Goal: Transaction & Acquisition: Subscribe to service/newsletter

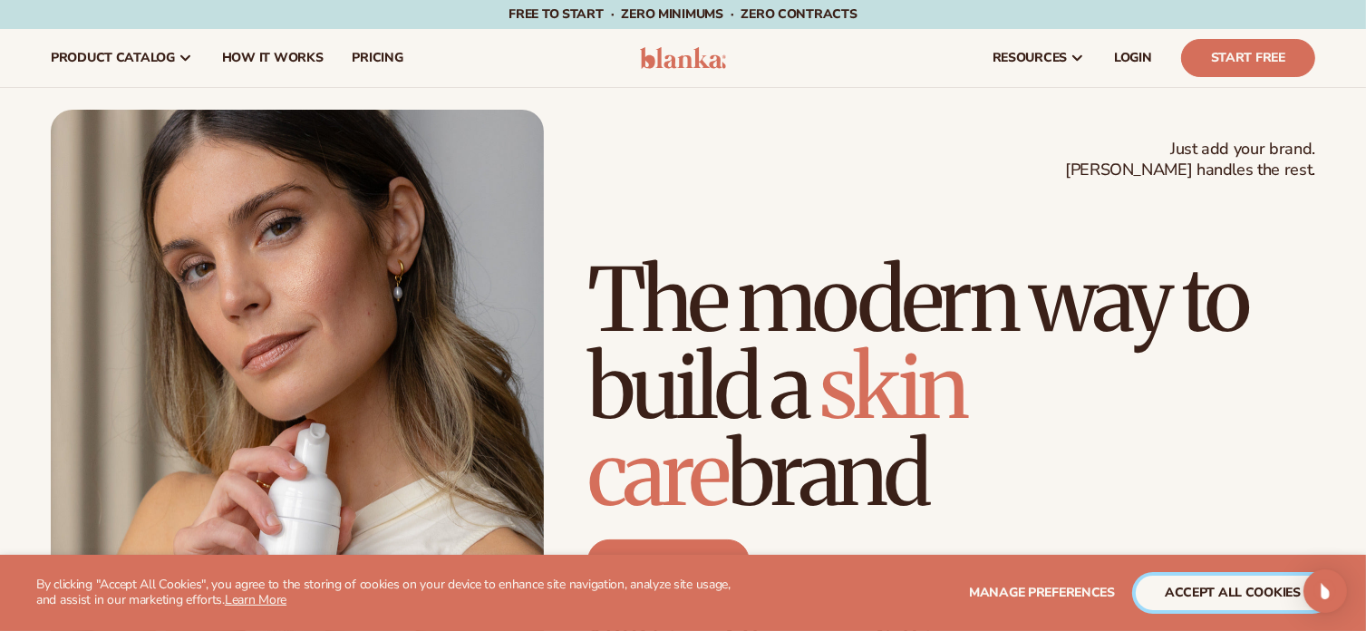
click at [1227, 595] on button "accept all cookies" at bounding box center [1232, 592] width 194 height 34
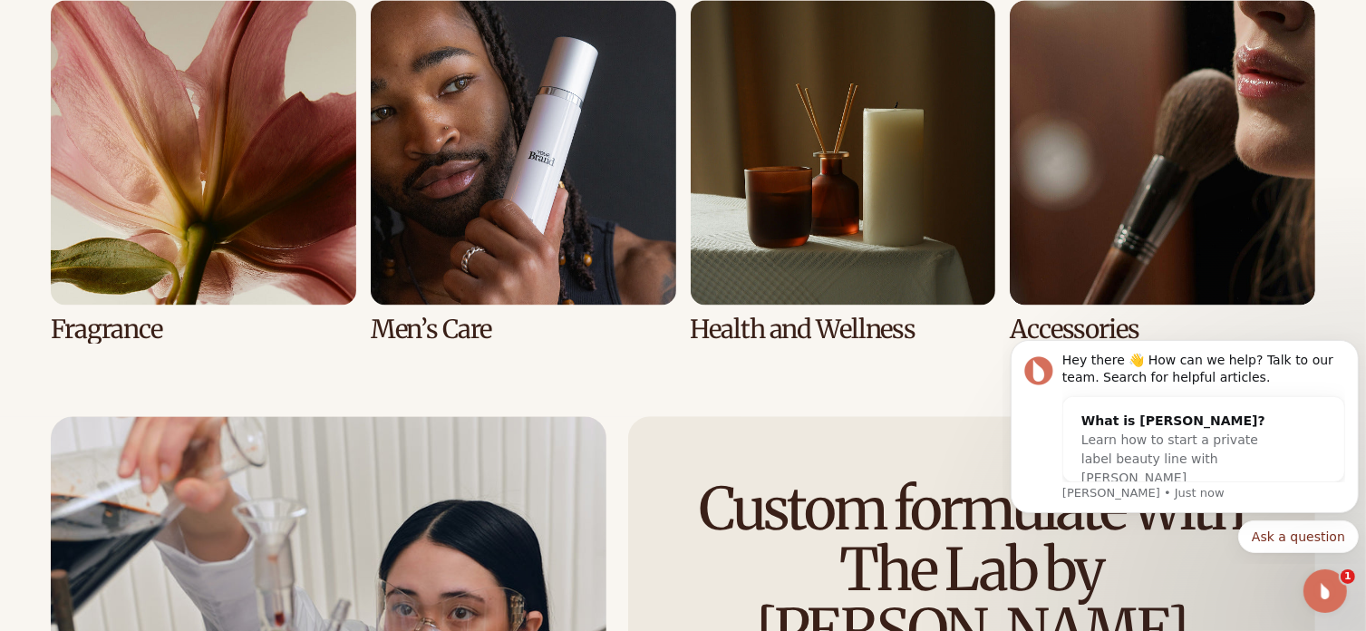
scroll to position [3983, 0]
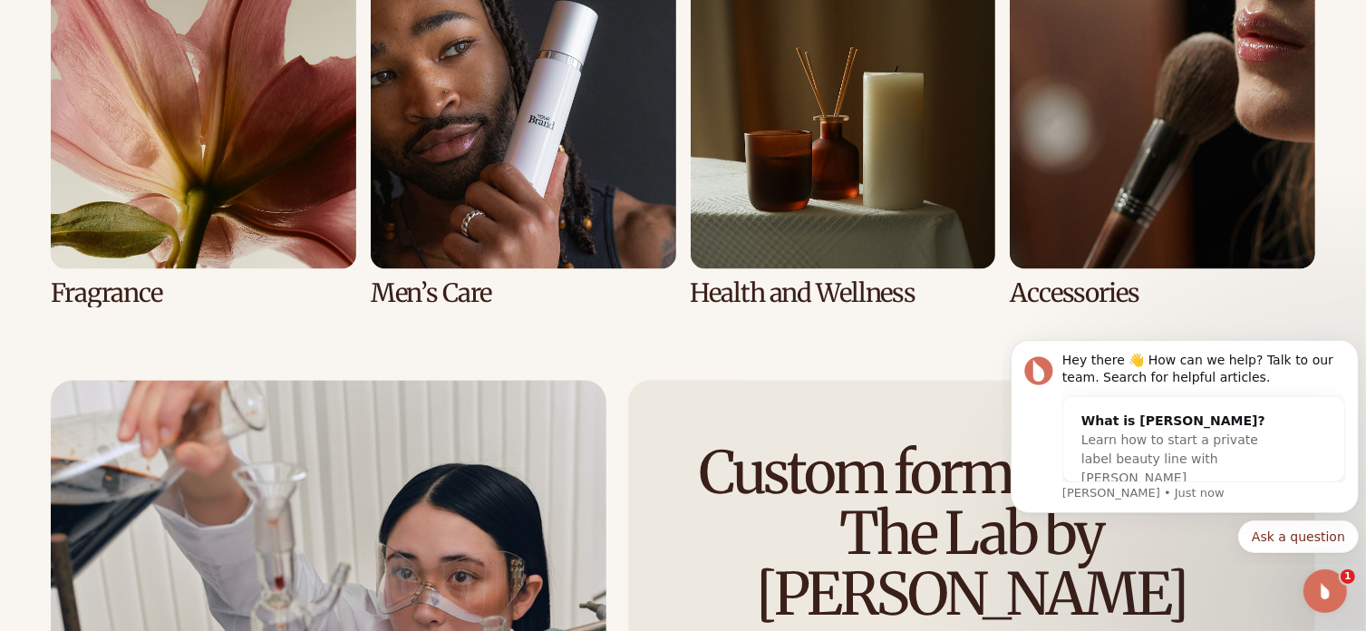
click at [263, 185] on link "5 / 8" at bounding box center [203, 136] width 305 height 344
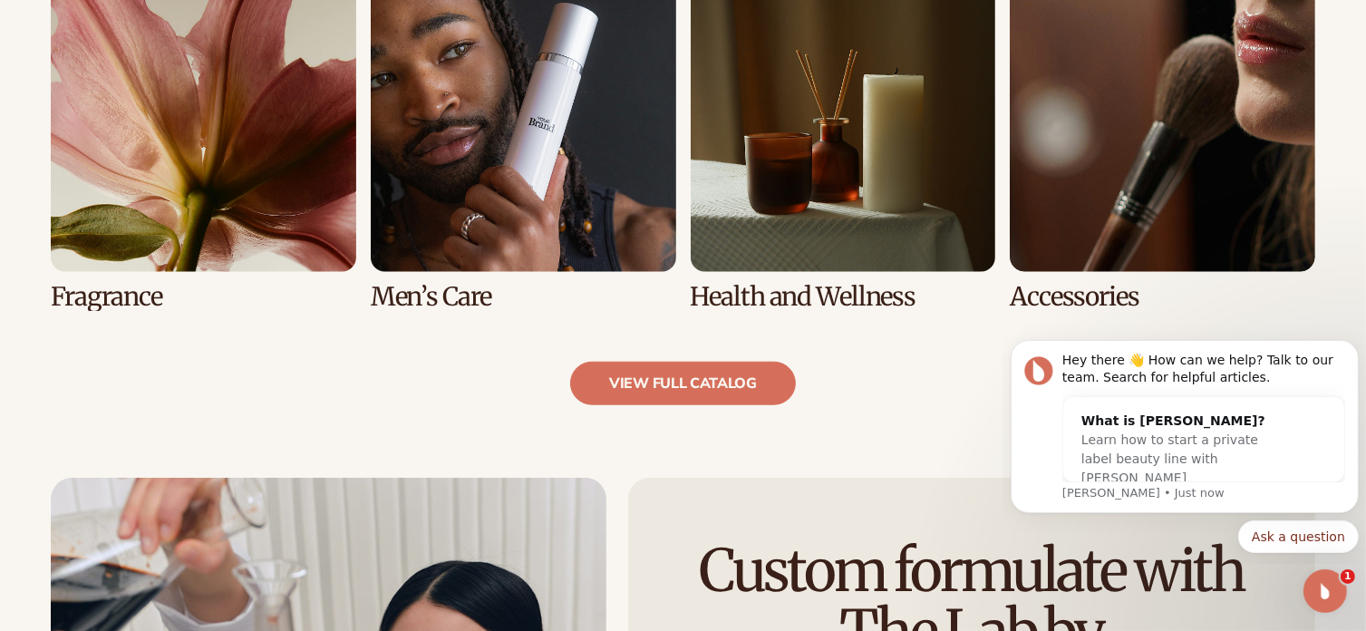
scroll to position [1839, 0]
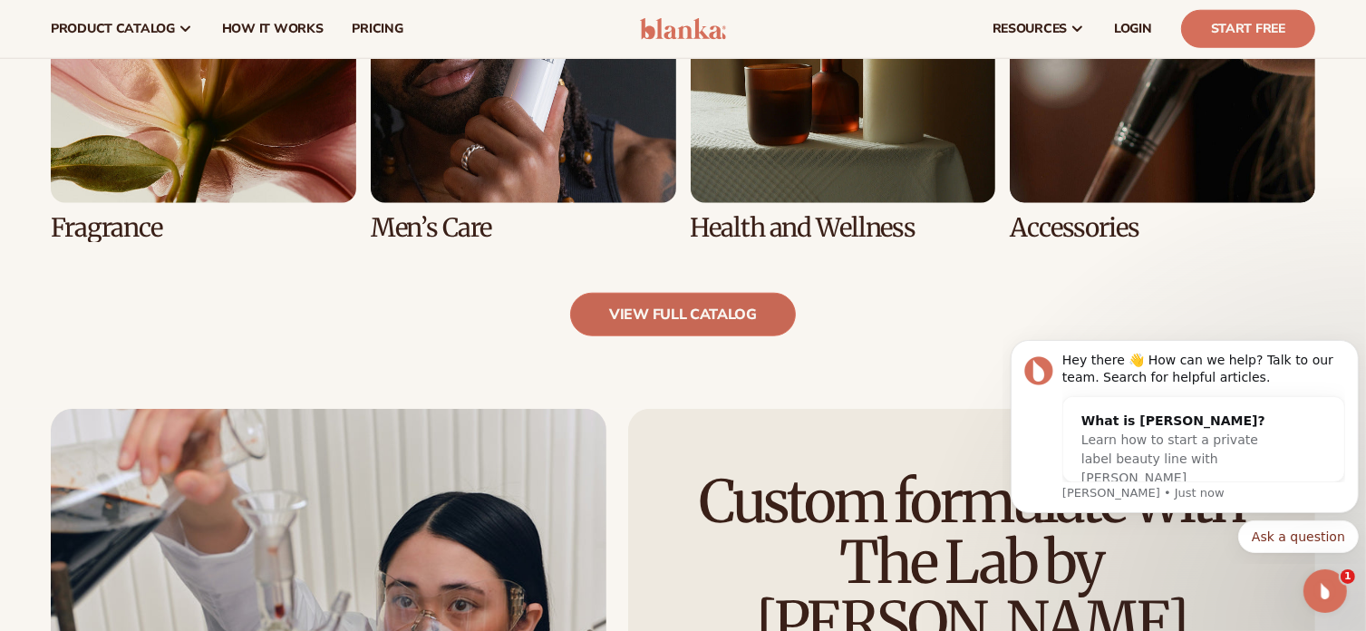
click at [658, 308] on link "view full catalog" at bounding box center [683, 314] width 226 height 43
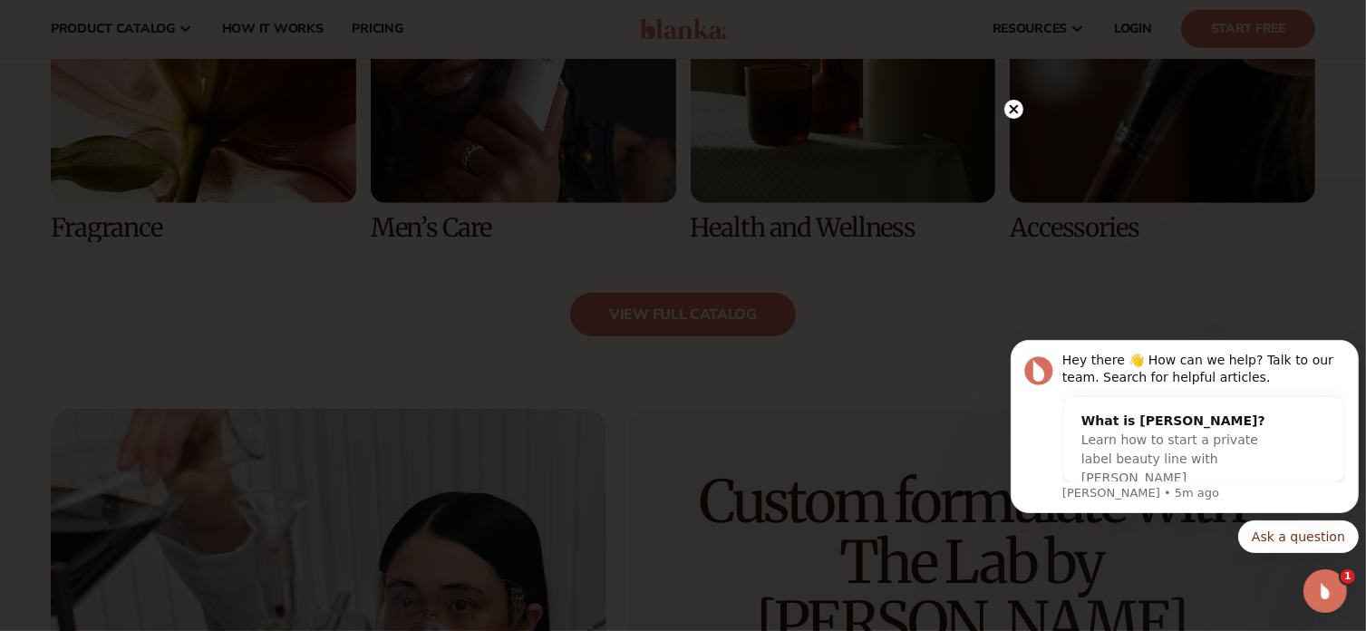
click at [1015, 110] on circle at bounding box center [1013, 109] width 19 height 19
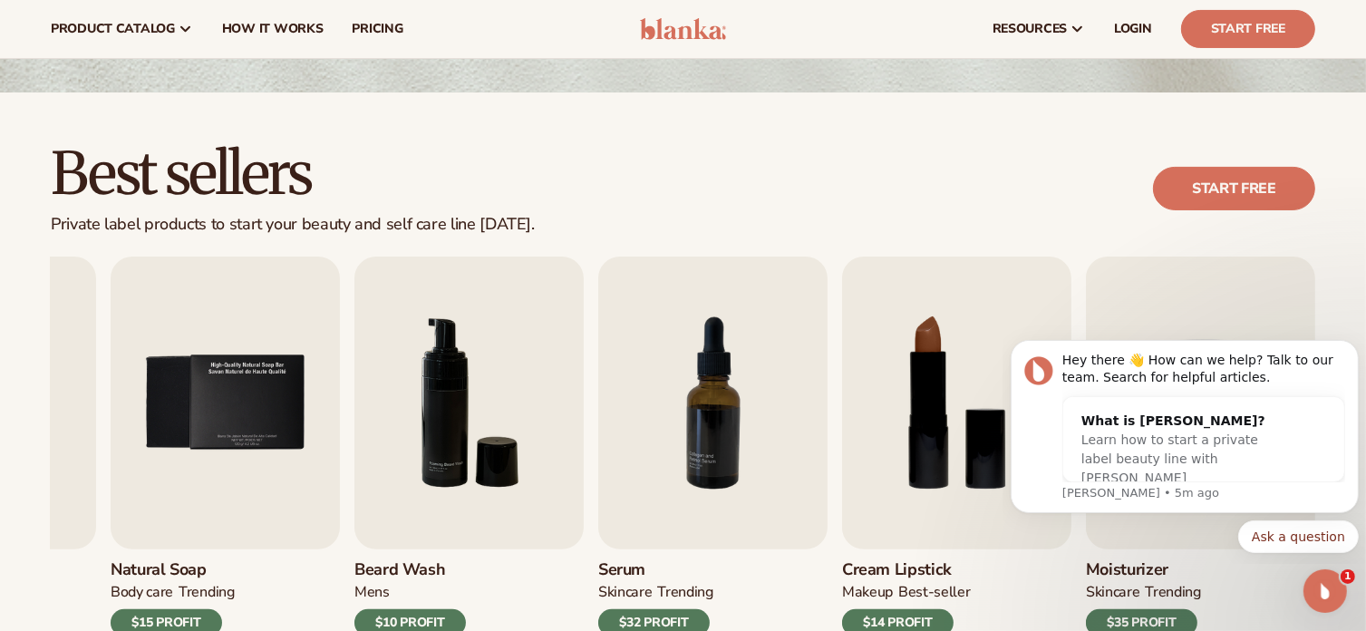
scroll to position [0, 0]
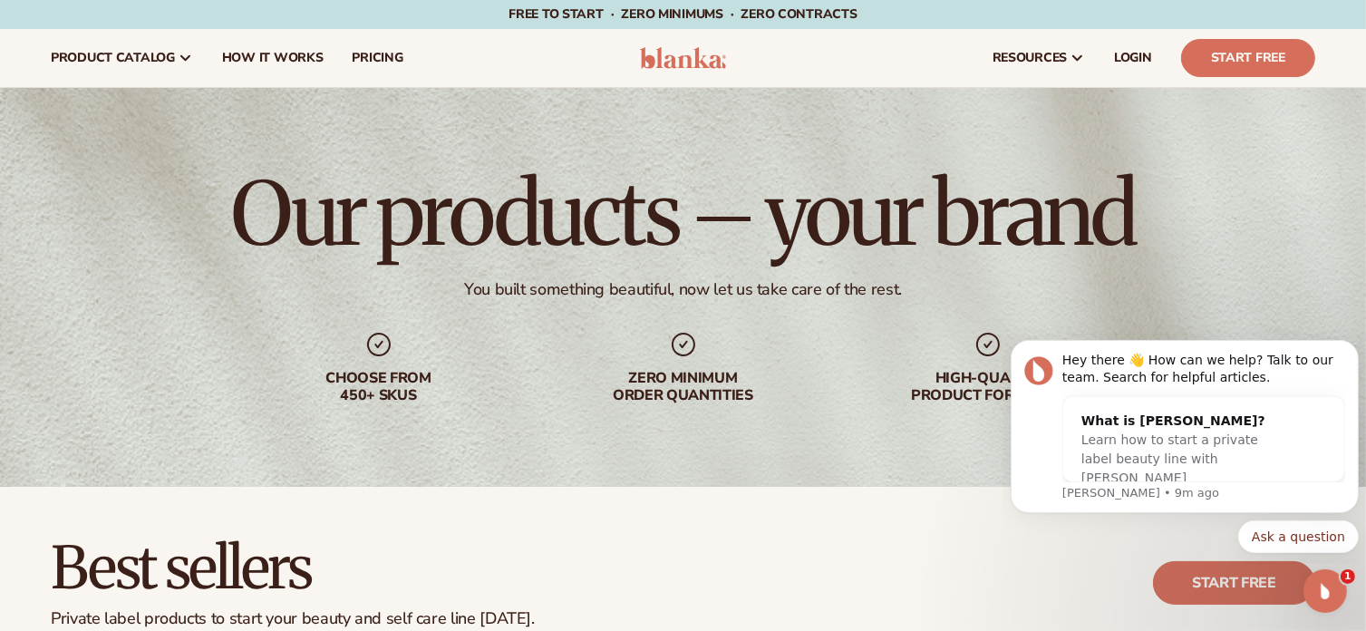
click at [869, 568] on div "Best sellers Private label products to start your beauty and self care line tod…" at bounding box center [683, 583] width 1264 height 92
click at [1265, 59] on link "Start Free" at bounding box center [1248, 58] width 134 height 38
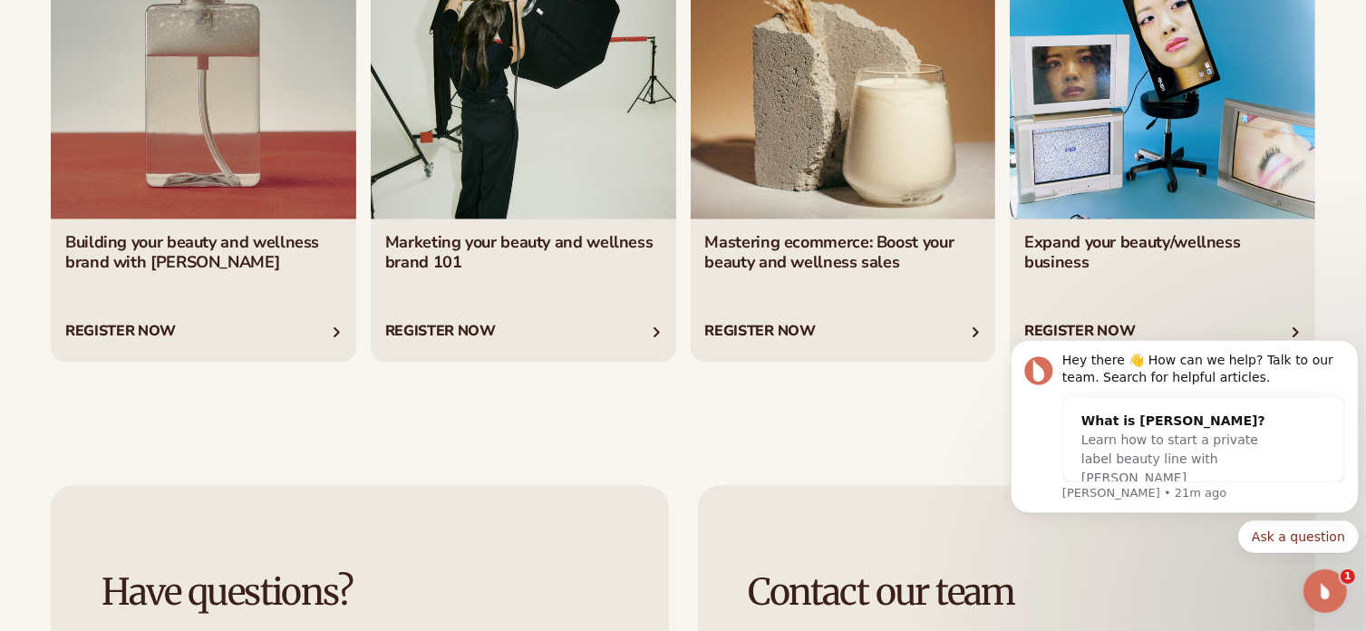
scroll to position [3355, 0]
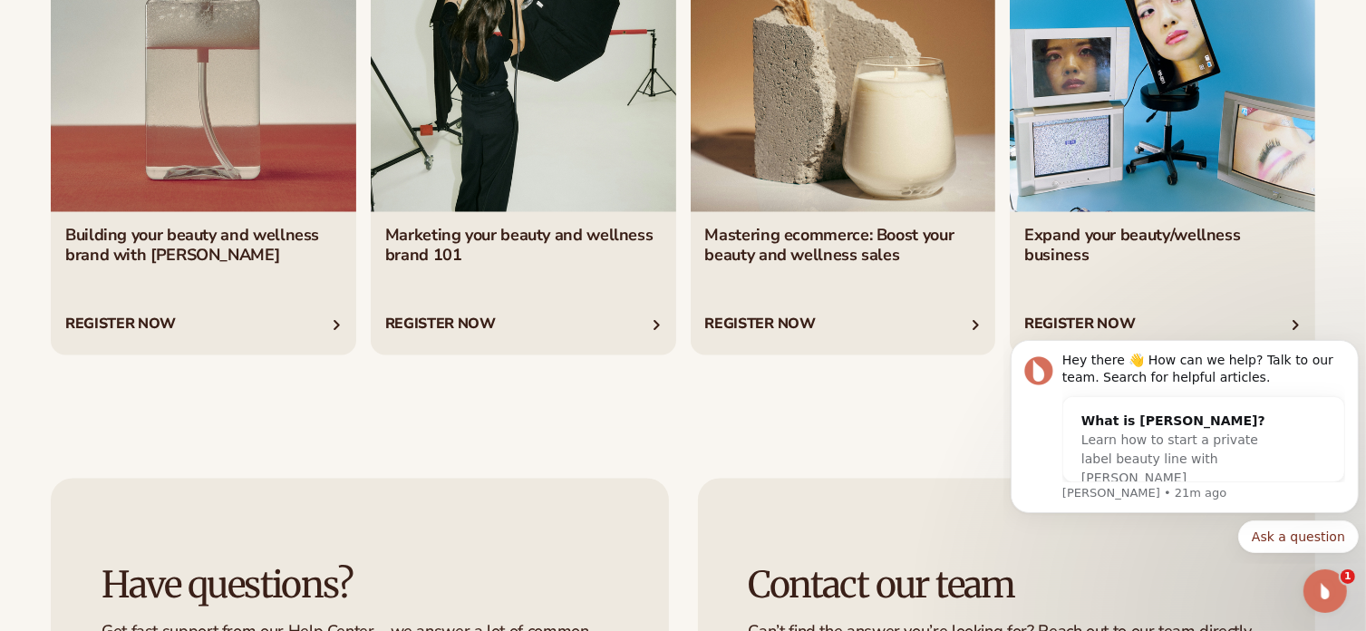
click at [226, 338] on link "1 / 4" at bounding box center [203, 141] width 305 height 430
